Goal: Entertainment & Leisure: Consume media (video, audio)

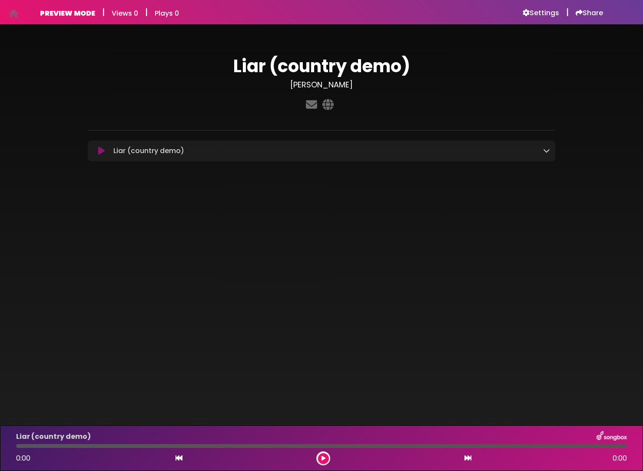
click at [548, 151] on icon at bounding box center [546, 150] width 7 height 7
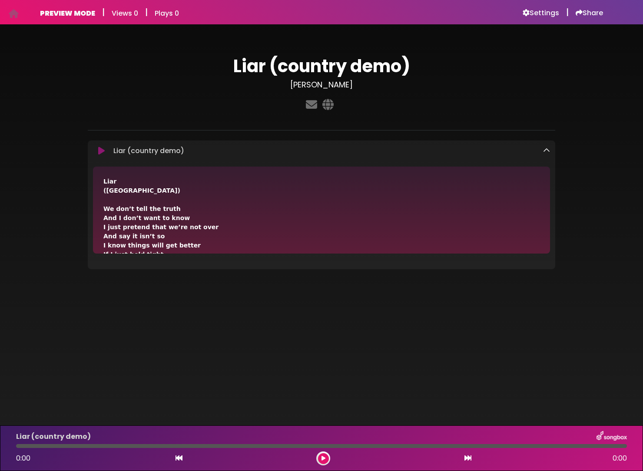
drag, startPoint x: 100, startPoint y: 151, endPoint x: 125, endPoint y: 157, distance: 25.5
click at [100, 151] on icon at bounding box center [101, 150] width 7 height 9
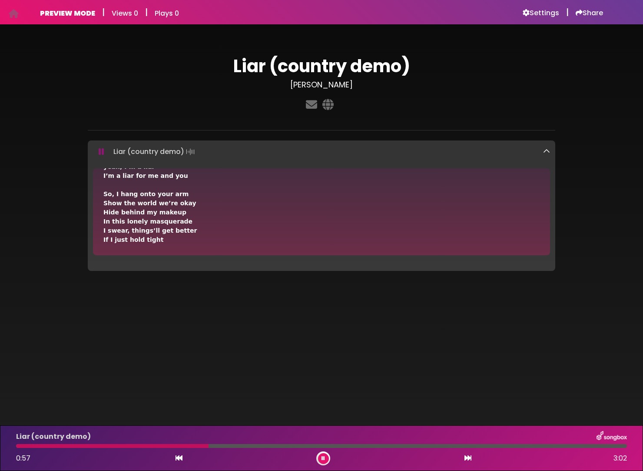
scroll to position [165, 0]
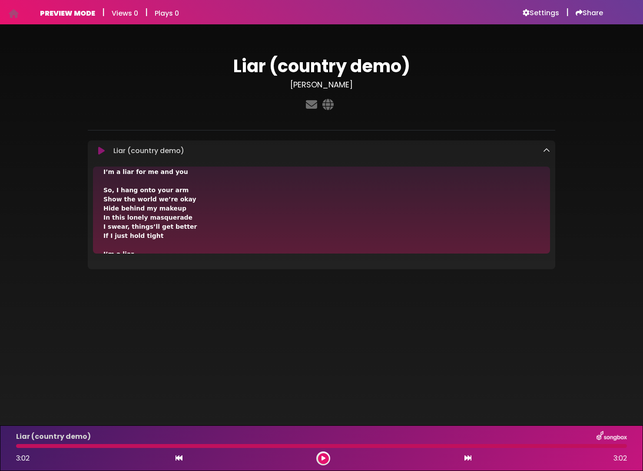
click at [101, 150] on icon at bounding box center [101, 150] width 7 height 9
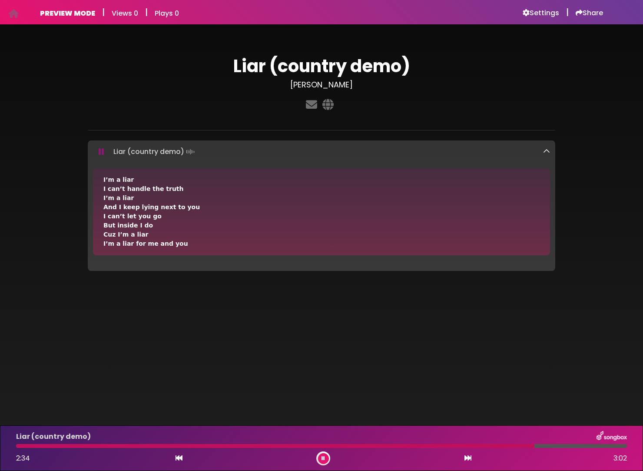
scroll to position [373, 0]
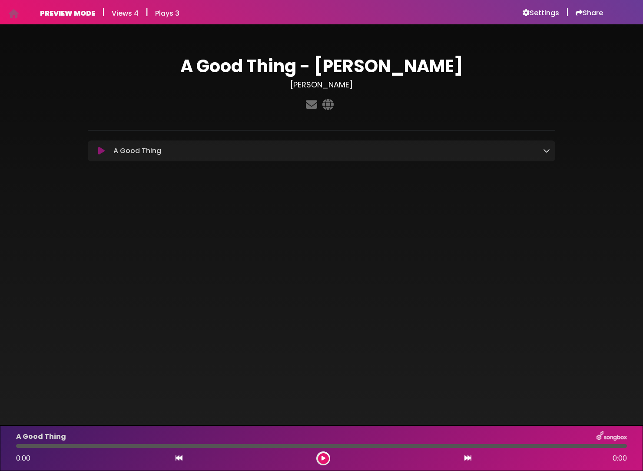
click at [548, 153] on icon at bounding box center [546, 150] width 7 height 7
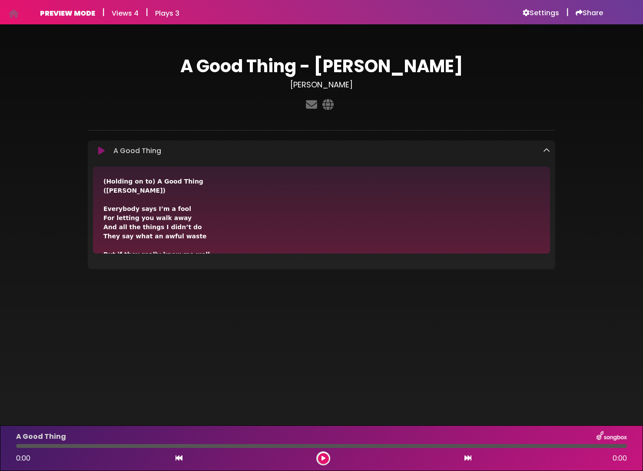
click at [100, 150] on icon at bounding box center [101, 150] width 7 height 9
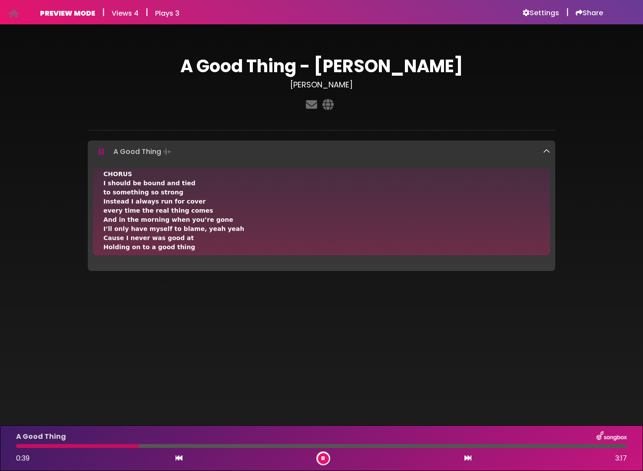
scroll to position [128, 0]
click at [101, 152] on icon at bounding box center [102, 151] width 6 height 9
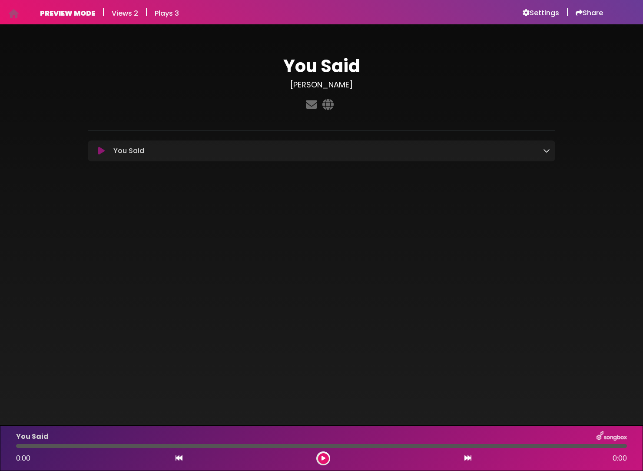
click at [100, 152] on icon at bounding box center [101, 150] width 7 height 9
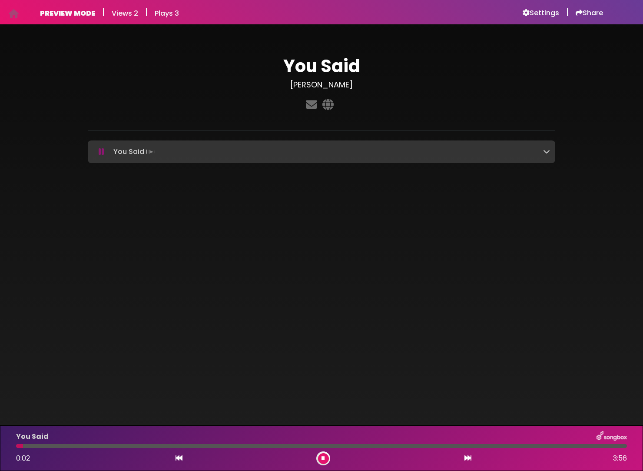
click at [547, 153] on icon at bounding box center [546, 151] width 7 height 7
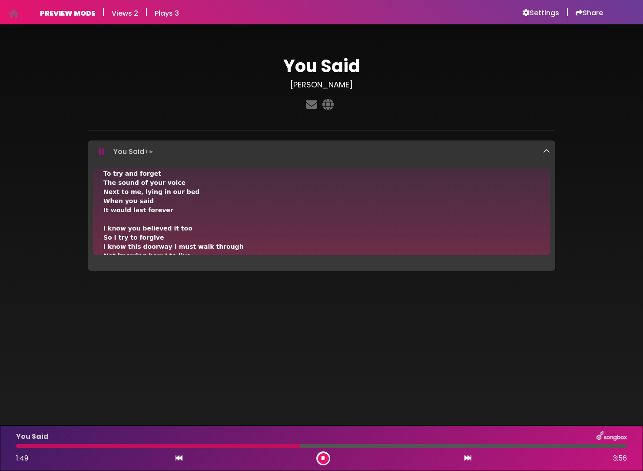
scroll to position [196, 0]
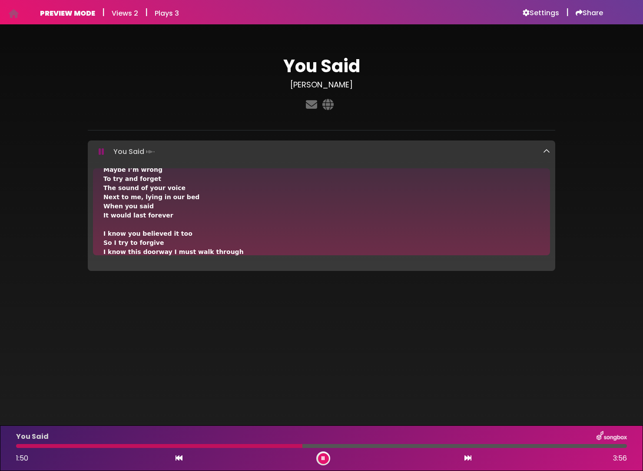
click at [547, 151] on icon at bounding box center [546, 151] width 7 height 7
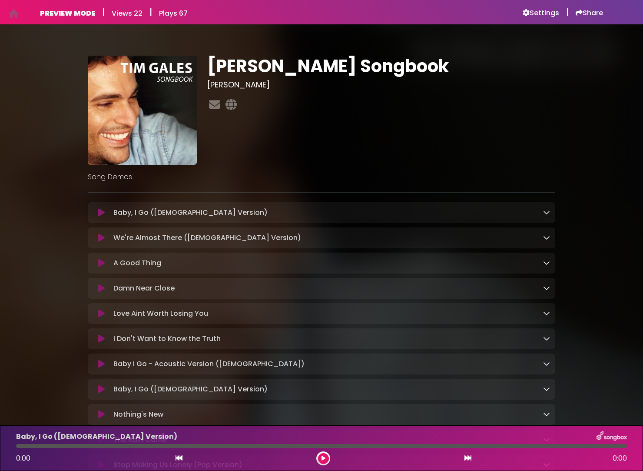
click at [99, 265] on icon at bounding box center [101, 263] width 7 height 9
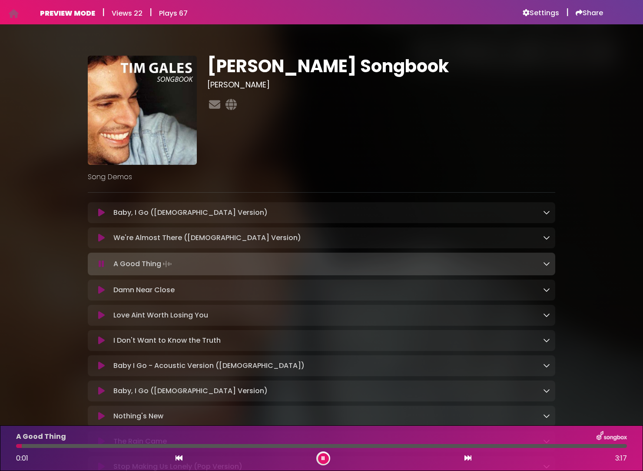
click at [101, 265] on icon at bounding box center [102, 263] width 6 height 9
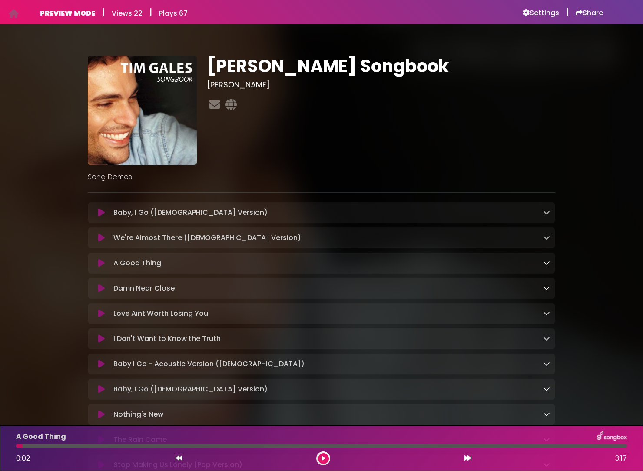
click at [103, 288] on icon at bounding box center [101, 288] width 7 height 9
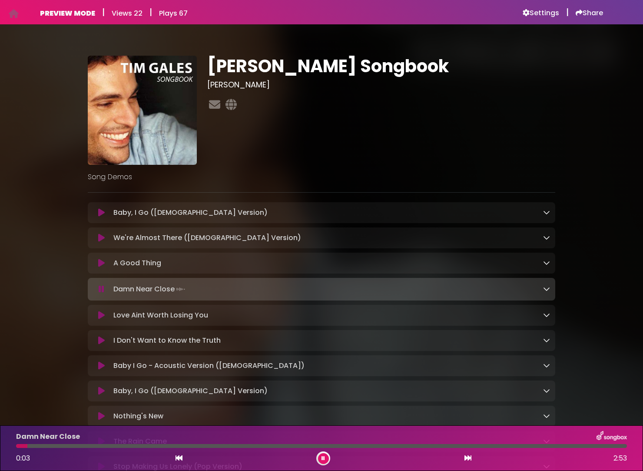
click at [103, 317] on icon at bounding box center [101, 315] width 7 height 9
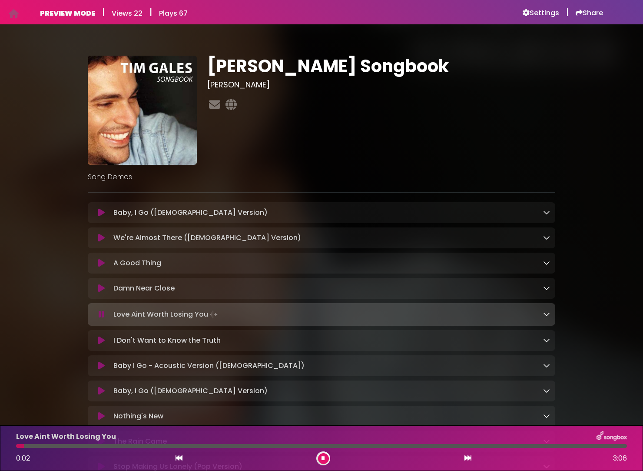
click at [102, 343] on icon at bounding box center [101, 340] width 7 height 9
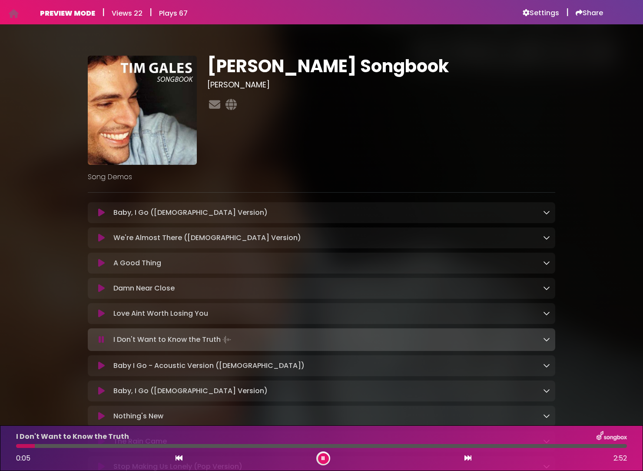
click at [102, 369] on icon at bounding box center [101, 365] width 7 height 9
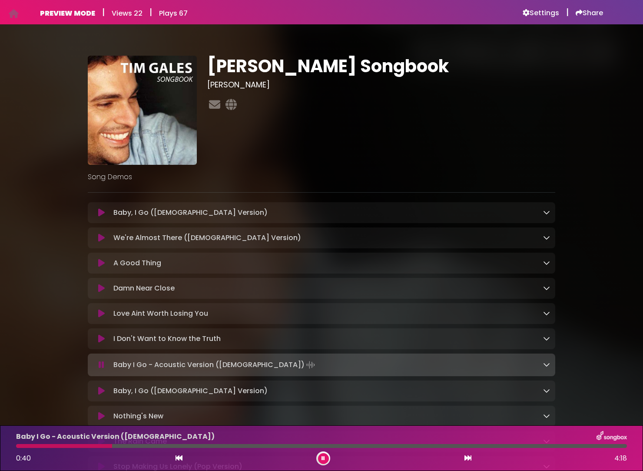
click at [100, 213] on icon at bounding box center [101, 212] width 7 height 9
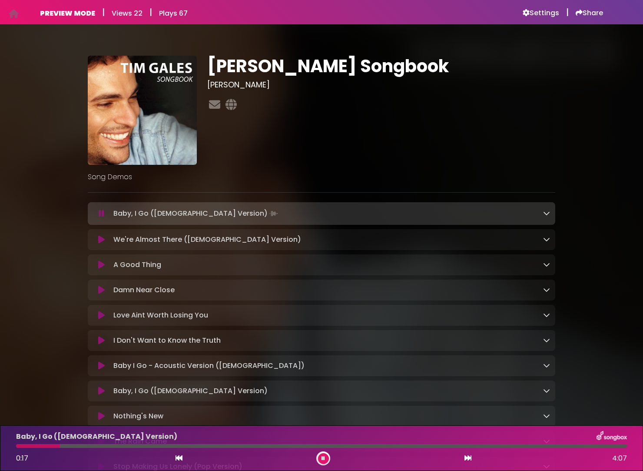
click at [100, 214] on icon at bounding box center [102, 213] width 6 height 9
